Goal: Information Seeking & Learning: Understand process/instructions

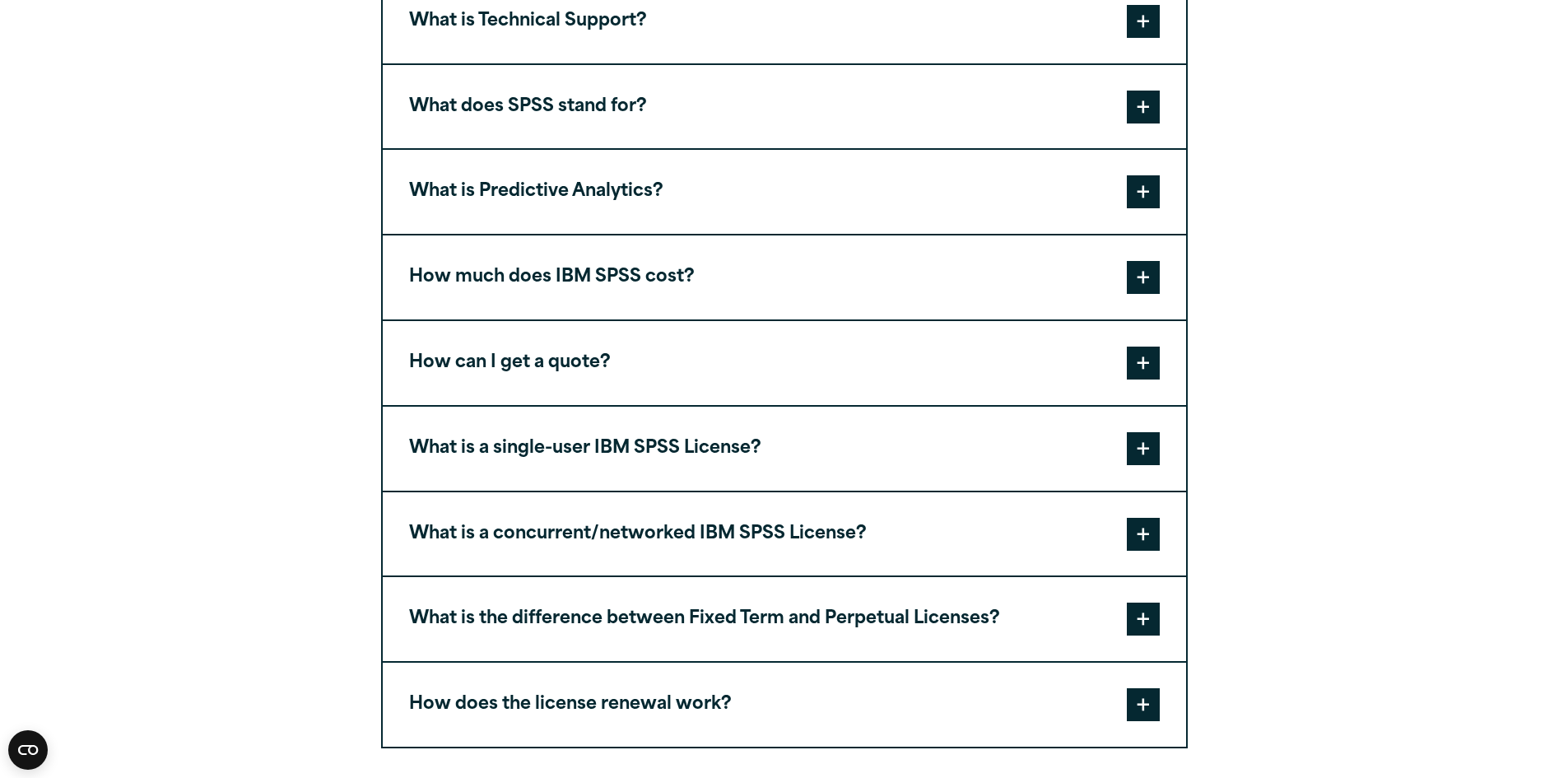
scroll to position [741, 0]
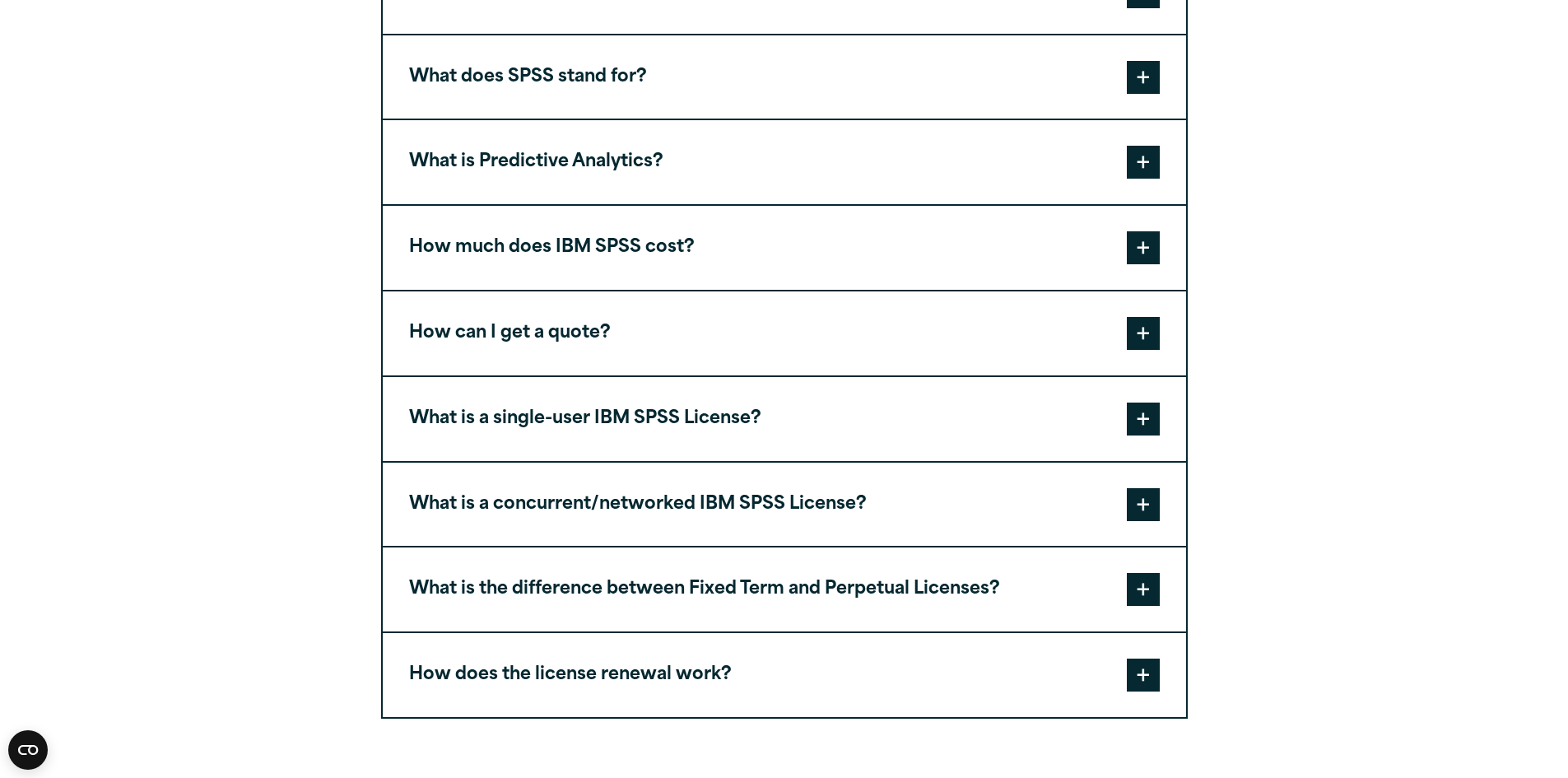
click at [524, 683] on button "How does the license renewal work?" at bounding box center [784, 675] width 803 height 84
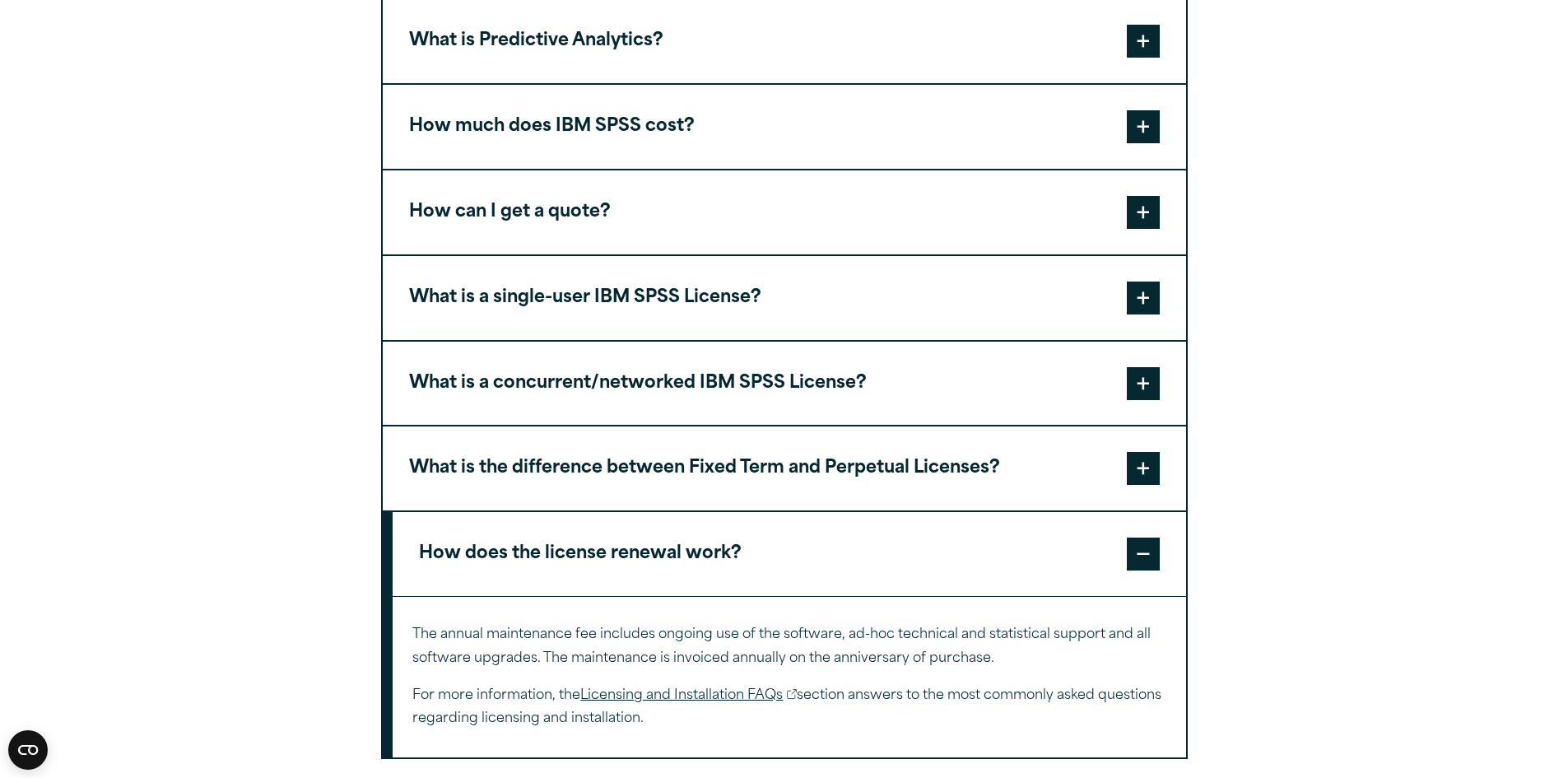
scroll to position [905, 0]
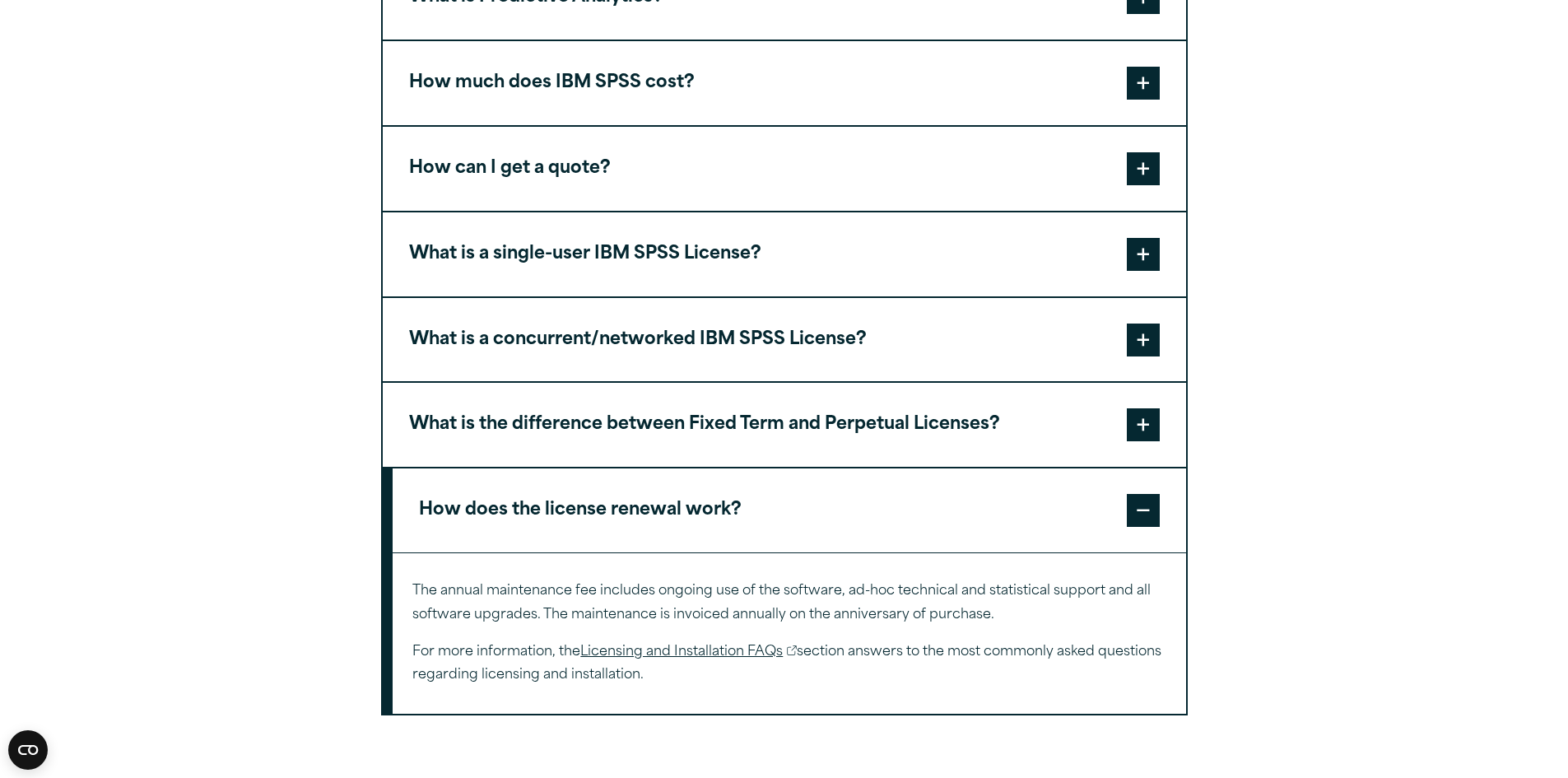
click at [648, 651] on link "Licensing and Installation FAQs" at bounding box center [688, 652] width 217 height 24
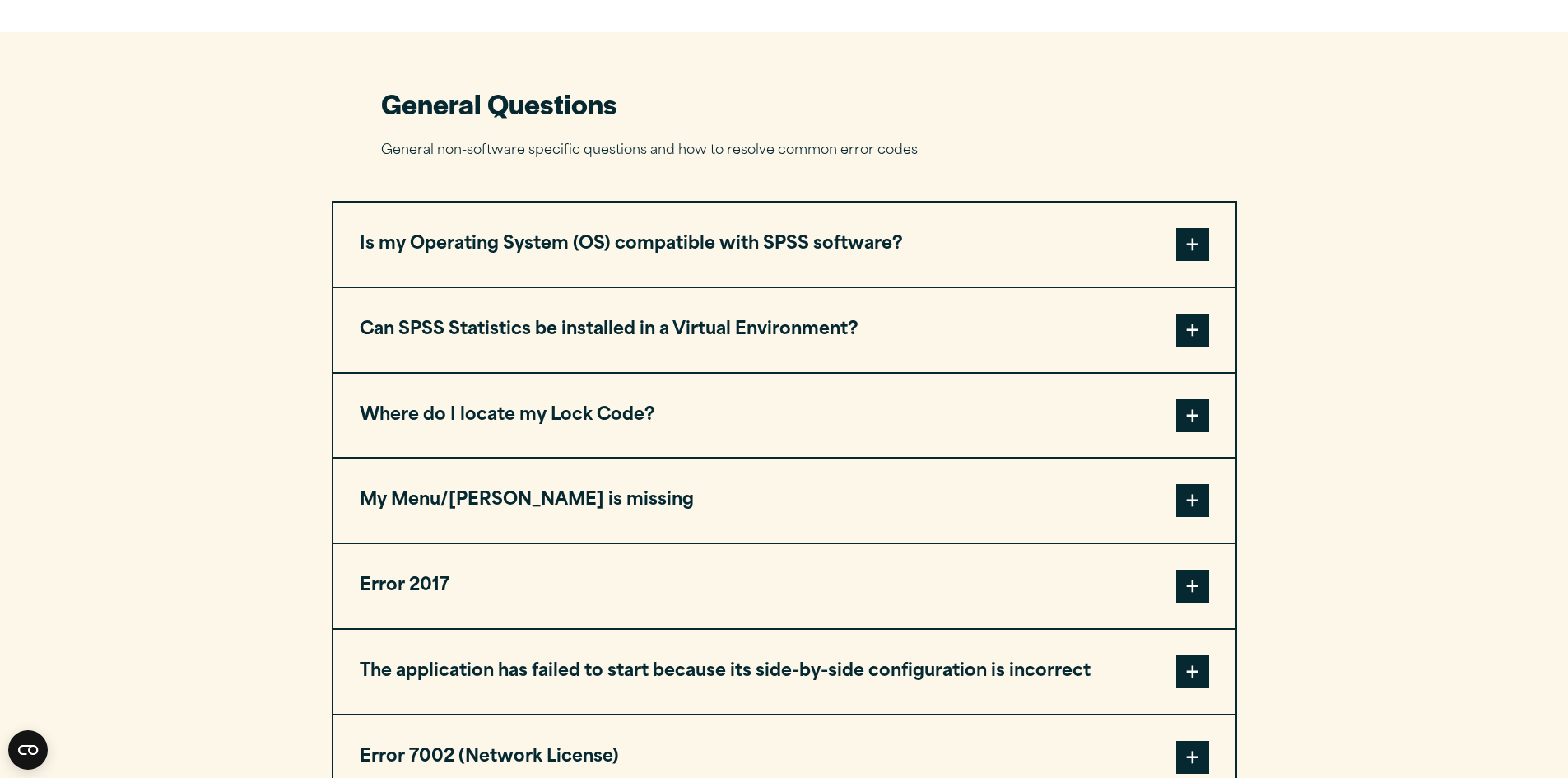
scroll to position [659, 0]
click at [396, 421] on button "Where do I locate my Lock Code?" at bounding box center [784, 415] width 902 height 84
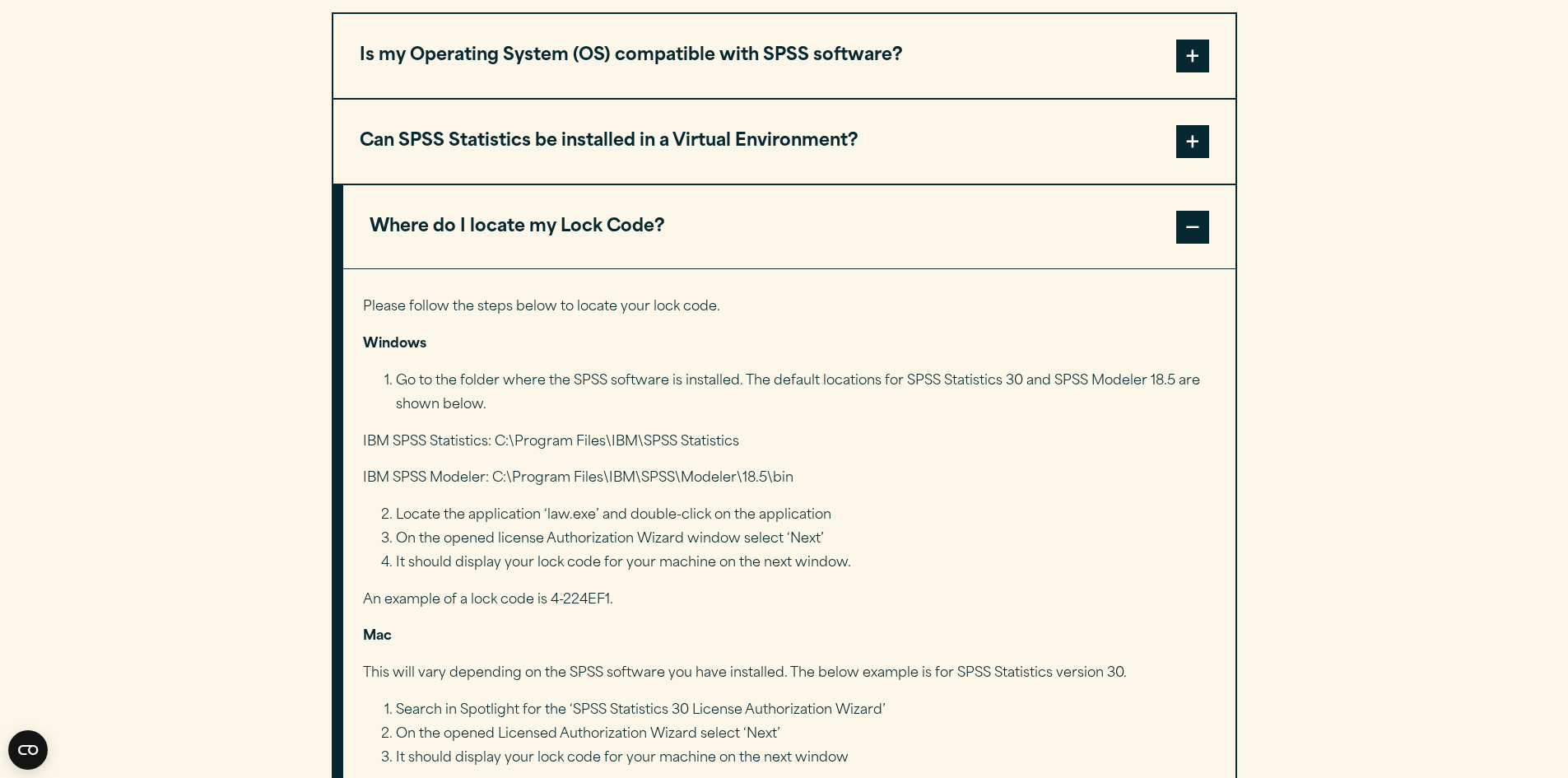
scroll to position [905, 0]
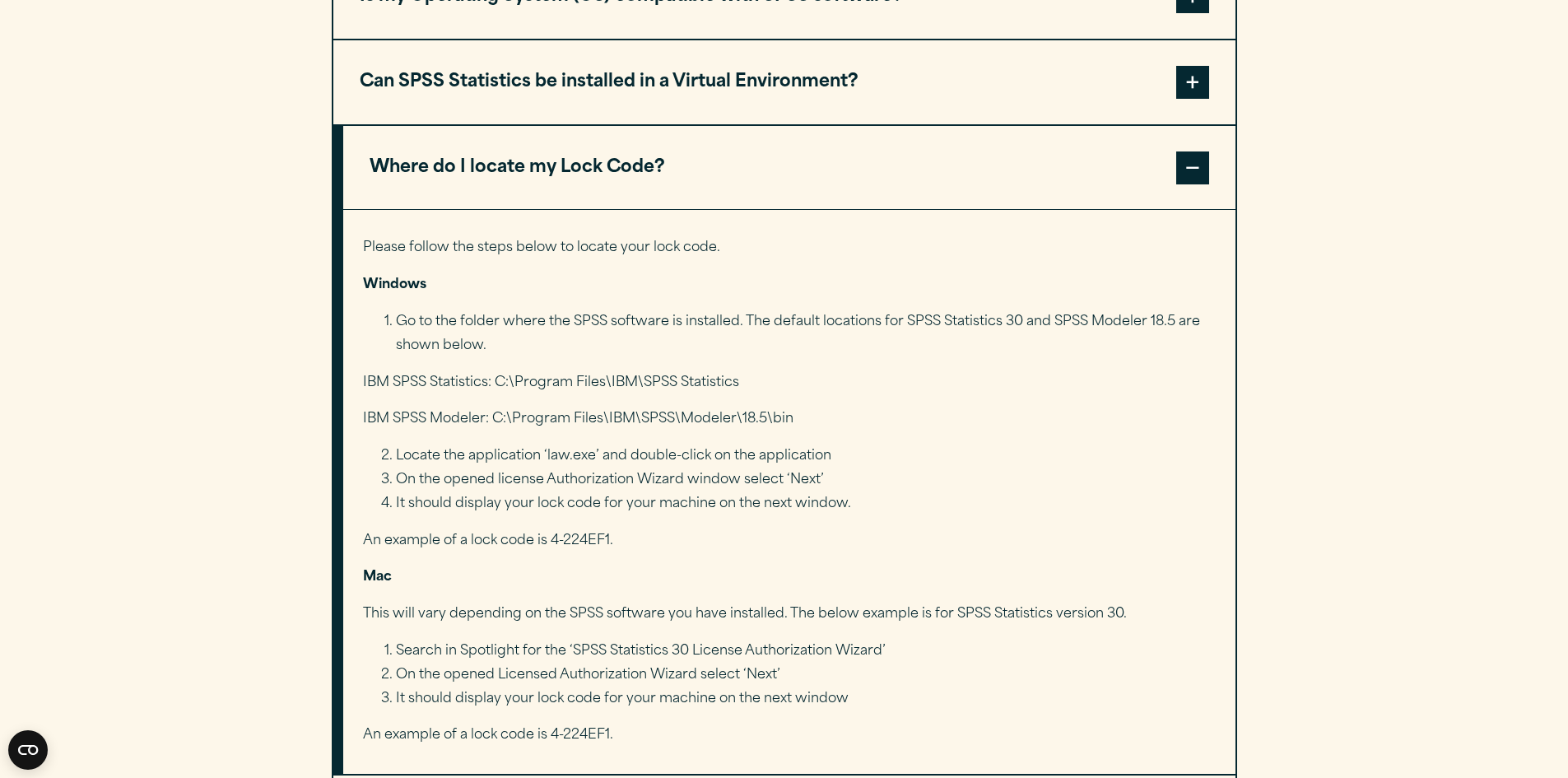
click at [426, 177] on button "Where do I locate my Lock Code?" at bounding box center [788, 168] width 892 height 84
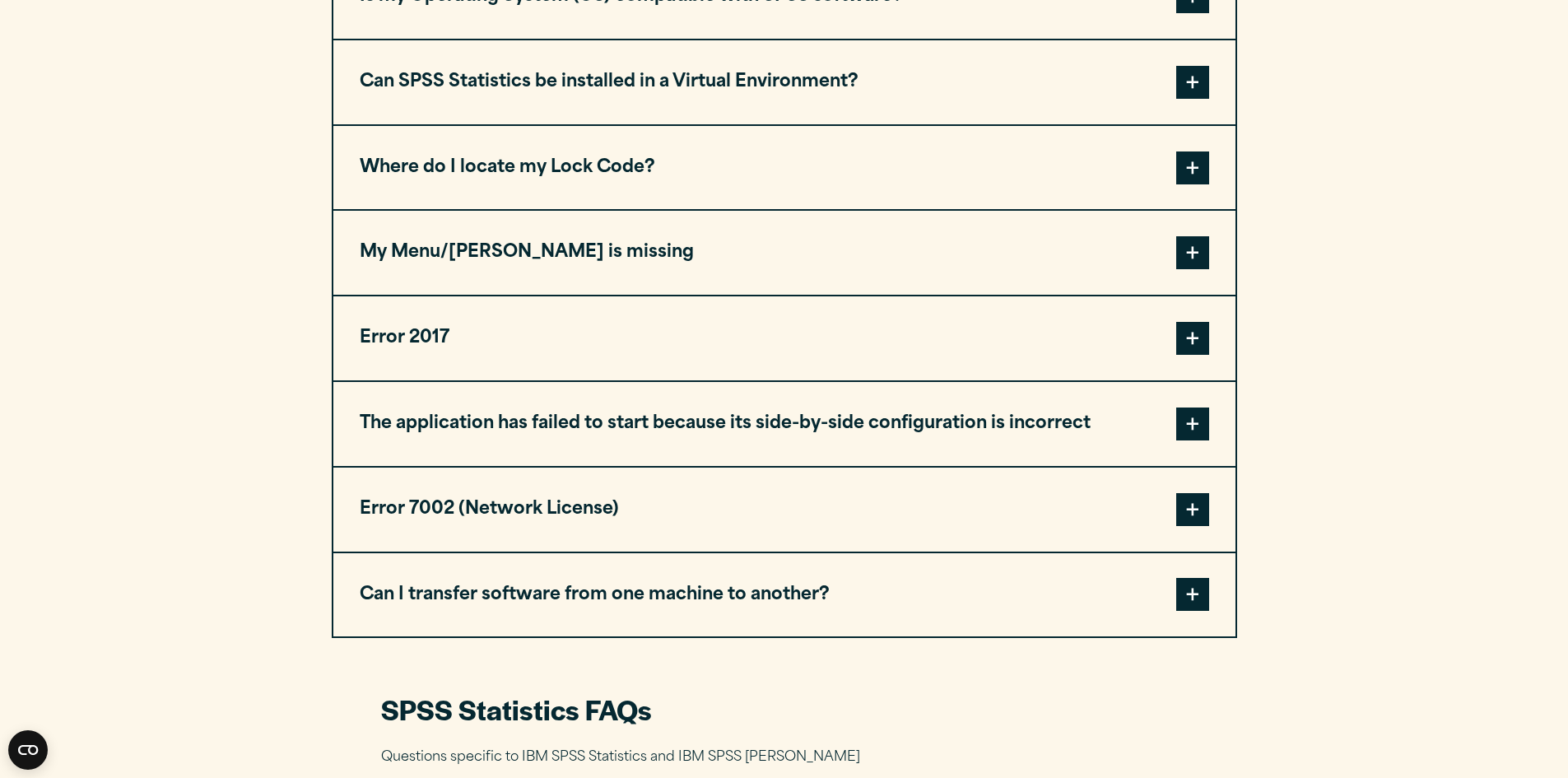
click at [417, 608] on button "Can I transfer software from one machine to another?" at bounding box center [784, 596] width 902 height 84
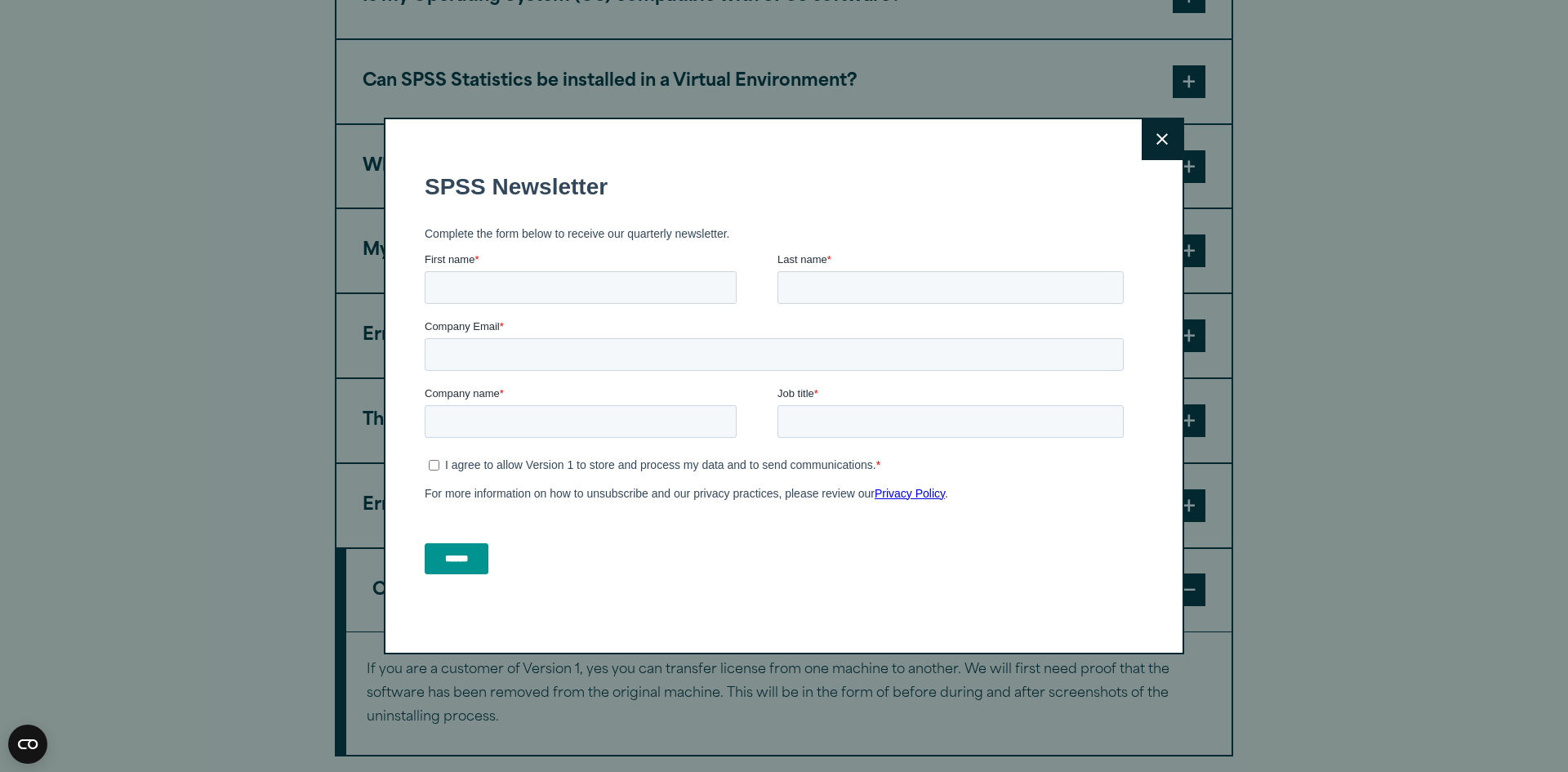
click at [1143, 144] on button "Close" at bounding box center [1162, 139] width 41 height 41
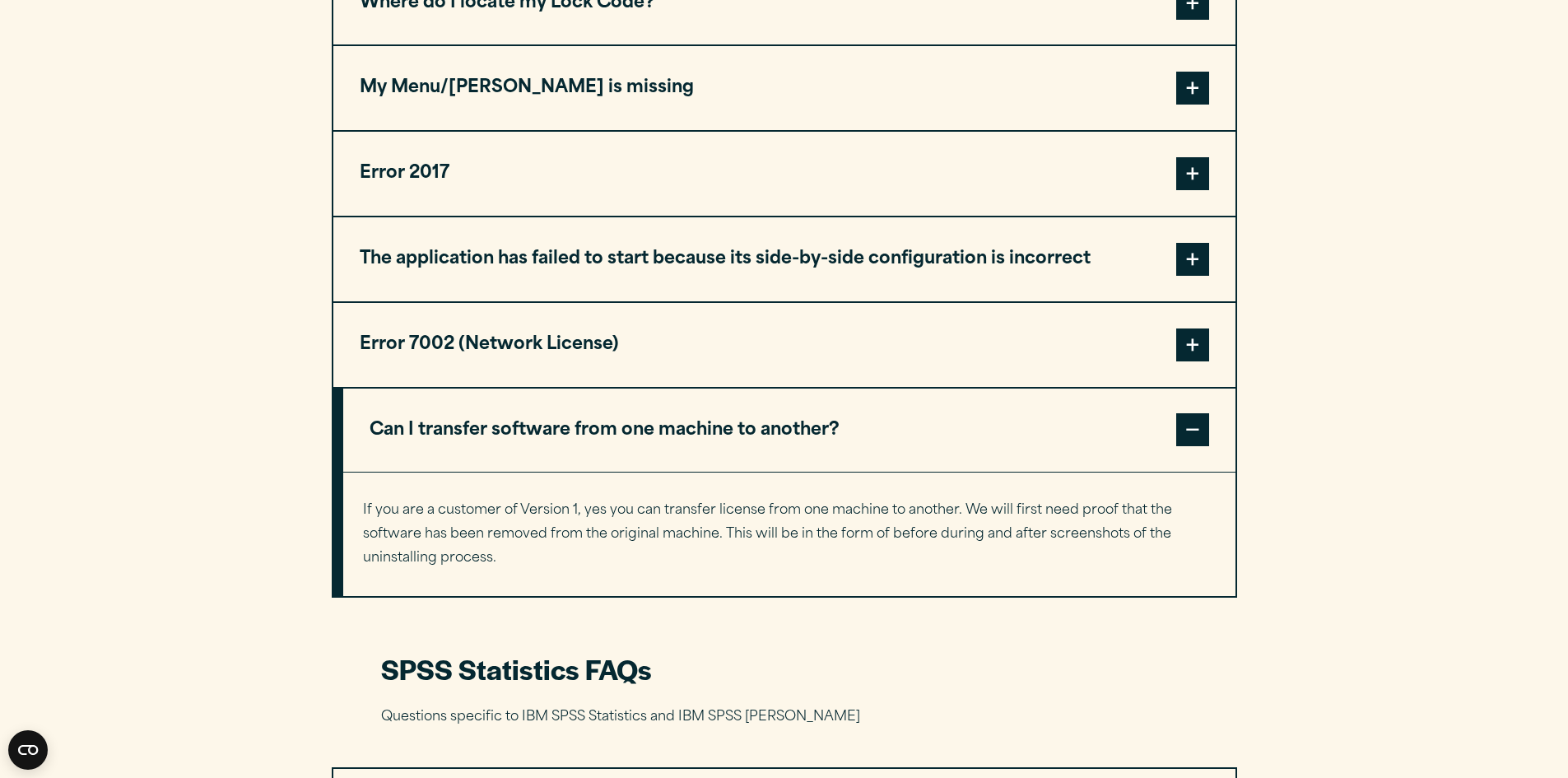
scroll to position [1153, 0]
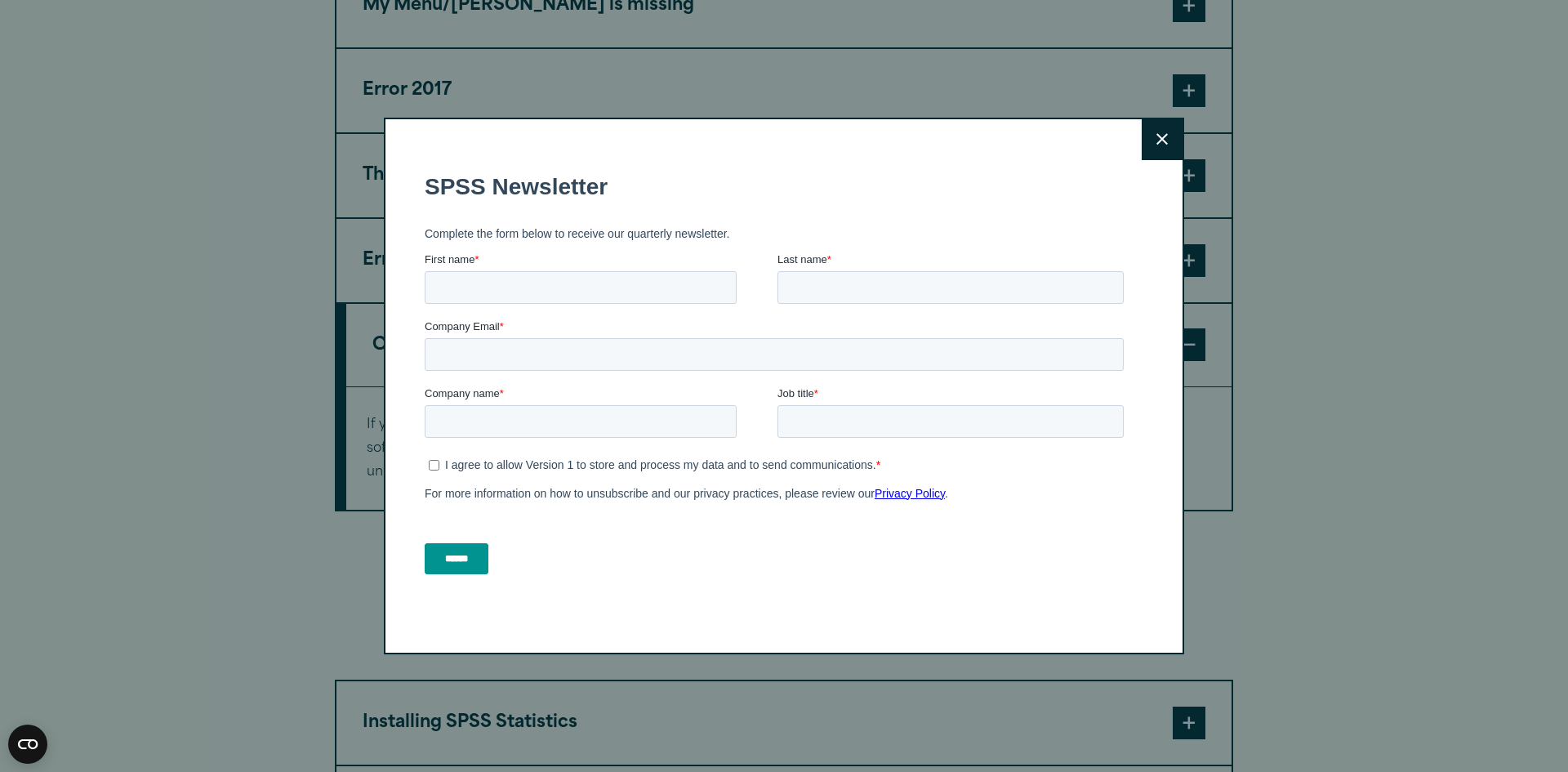
click at [1159, 138] on icon at bounding box center [1162, 139] width 11 height 11
